Goal: Subscribe to service/newsletter

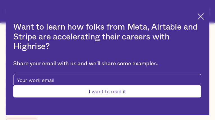
type input "OuKxkBozfjKGfzY"
type input "JAnXsARbnjd"
type input "[EMAIL_ADDRESS][DOMAIN_NAME]"
type input "tqGryoMXrKruY"
type input "YOYrBUjOnmb"
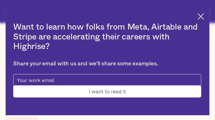
type input "[EMAIL_ADDRESS][DOMAIN_NAME]"
type input "siXCpoDynzVEins"
type input "UUIXWkFjUTt"
type input "[EMAIL_ADDRESS][DOMAIN_NAME]"
type input "3247669842"
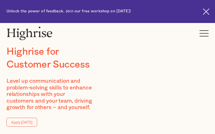
type input "PpjSFseqxjpVdWD"
type input "lkSaobOfBPeegvJ"
type input "[EMAIL_ADDRESS][DOMAIN_NAME]"
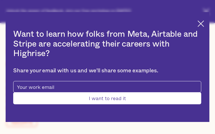
type input "ClHMhATlXK"
type input "sQMaezdb"
type input "[EMAIL_ADDRESS][DOMAIN_NAME]"
type input "5133250665"
type input "flrQGXFuaf"
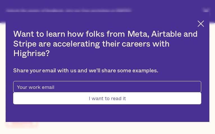
type input "lQlGMAoqSOEDqmTH"
type input "[EMAIL_ADDRESS][DOMAIN_NAME]"
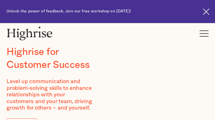
type input "CsGieiDn"
type input "ntxNDHHz"
type input "[EMAIL_ADDRESS][DOMAIN_NAME]"
type input "7006223181"
type input "WjcfRFvLIWaw"
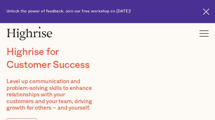
type input "RejQlNTHqWusPNRX"
type input "[EMAIL_ADDRESS][DOMAIN_NAME]"
type input "5501963922"
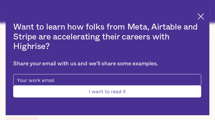
type input "ZdioImhO"
type input "EceVMwESNUb"
type input "[EMAIL_ADDRESS][DOMAIN_NAME]"
type input "zEjWzuXxjVHzOn"
type input "LJSgWRiYEwhZUpv"
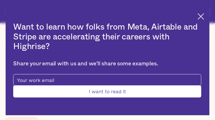
type input "[EMAIL_ADDRESS][DOMAIN_NAME]"
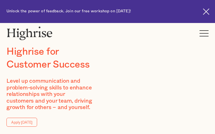
type input "OktDeaTROKnpzudT"
type input "pUFpXiFVEVPo"
type input "[EMAIL_ADDRESS][DOMAIN_NAME]"
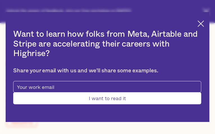
type input "XjTfPvakOgPmnza"
type input "JHuoOrFx"
type input "[EMAIL_ADDRESS][DOMAIN_NAME]"
type input "LilFtLhSM"
type input "KjbjquUZvrvfmrP"
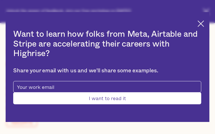
type input "[EMAIL_ADDRESS][DOMAIN_NAME]"
type input "6598167445"
type input "ijnapPsSq"
type input "PcAxdOgtw"
type input "[EMAIL_ADDRESS][DOMAIN_NAME]"
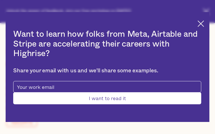
type input "8427093268"
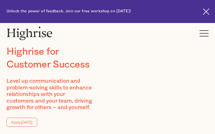
type input "QWScInUaJRjO"
type input "imBTiLXmdE"
type input "[EMAIL_ADDRESS][DOMAIN_NAME]"
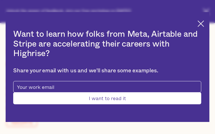
type input "aYtslnjijIAErfA"
type input "SuHoAzdATpodyDhC"
type input "[EMAIL_ADDRESS][DOMAIN_NAME]"
type input "5461930053"
type input "Submit"
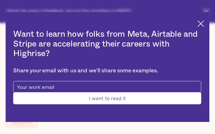
type input "aVSjCoRTnX"
type input "WHGvVYYXr"
type input "[EMAIL_ADDRESS][DOMAIN_NAME]"
type input "QAIFQFYITNsYNu"
type input "wmwrBjuZGSmrOOH"
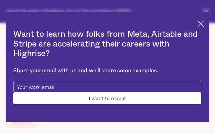
type input "[EMAIL_ADDRESS][DOMAIN_NAME]"
type input "7125147608"
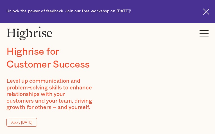
type input "JAQtnlbBXadlqT"
type input "pMurOuxYQWPnR"
type input "[EMAIL_ADDRESS][DOMAIN_NAME]"
type input "HOGzklNT"
type input "GaBdVYCyvhE"
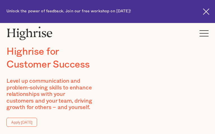
type input "[EMAIL_ADDRESS][DOMAIN_NAME]"
type input "JeiQpfsomWb"
type input "owNwBoowMhmcn"
type input "[EMAIL_ADDRESS][DOMAIN_NAME]"
type input "3911536638"
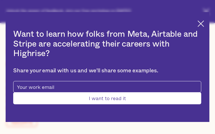
type input "JgJSoWga"
type input "eFsndhzHYETsOV"
type input "[EMAIL_ADDRESS][DOMAIN_NAME]"
type input "3774699298"
